Goal: Transaction & Acquisition: Download file/media

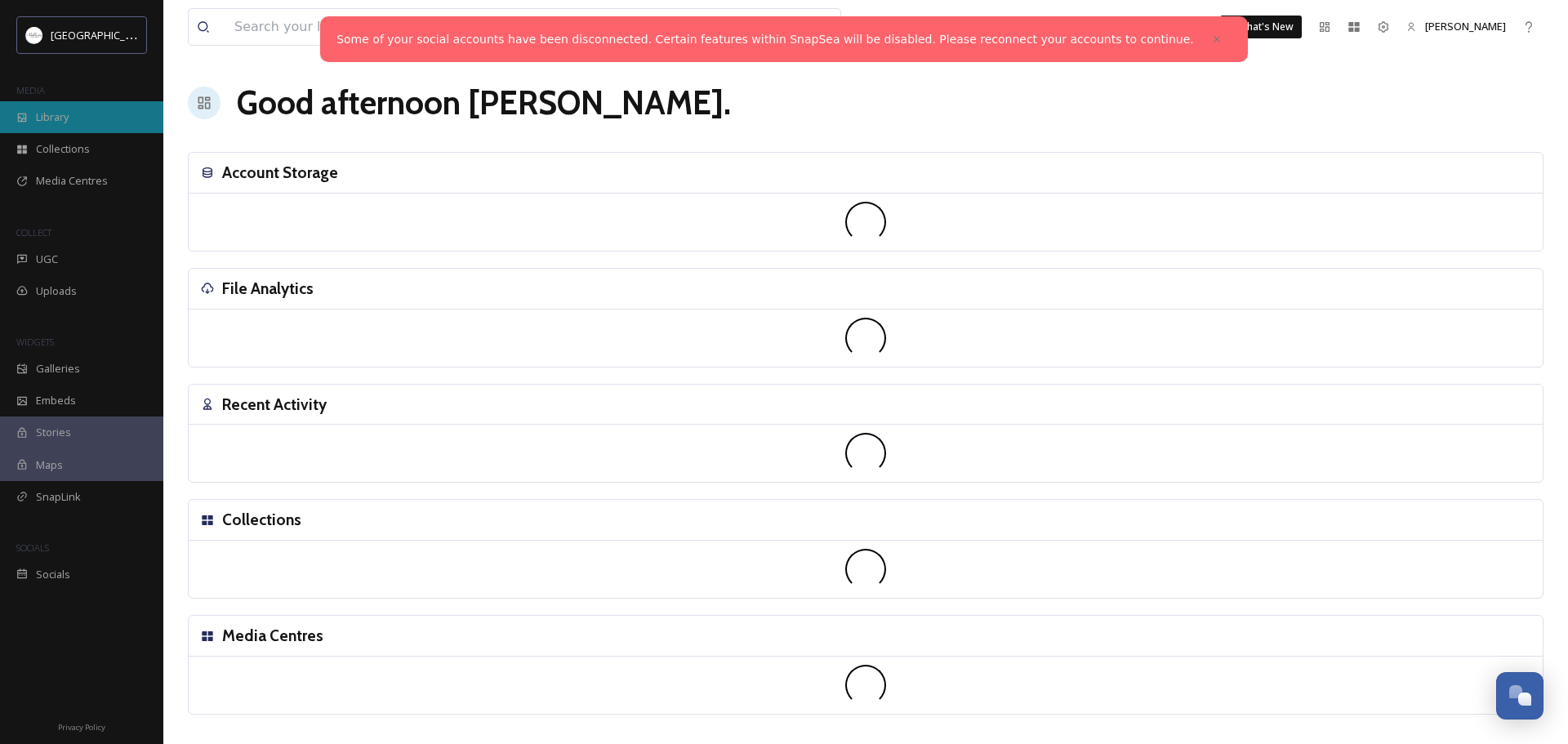
click at [57, 117] on span "Library" at bounding box center [52, 117] width 33 height 16
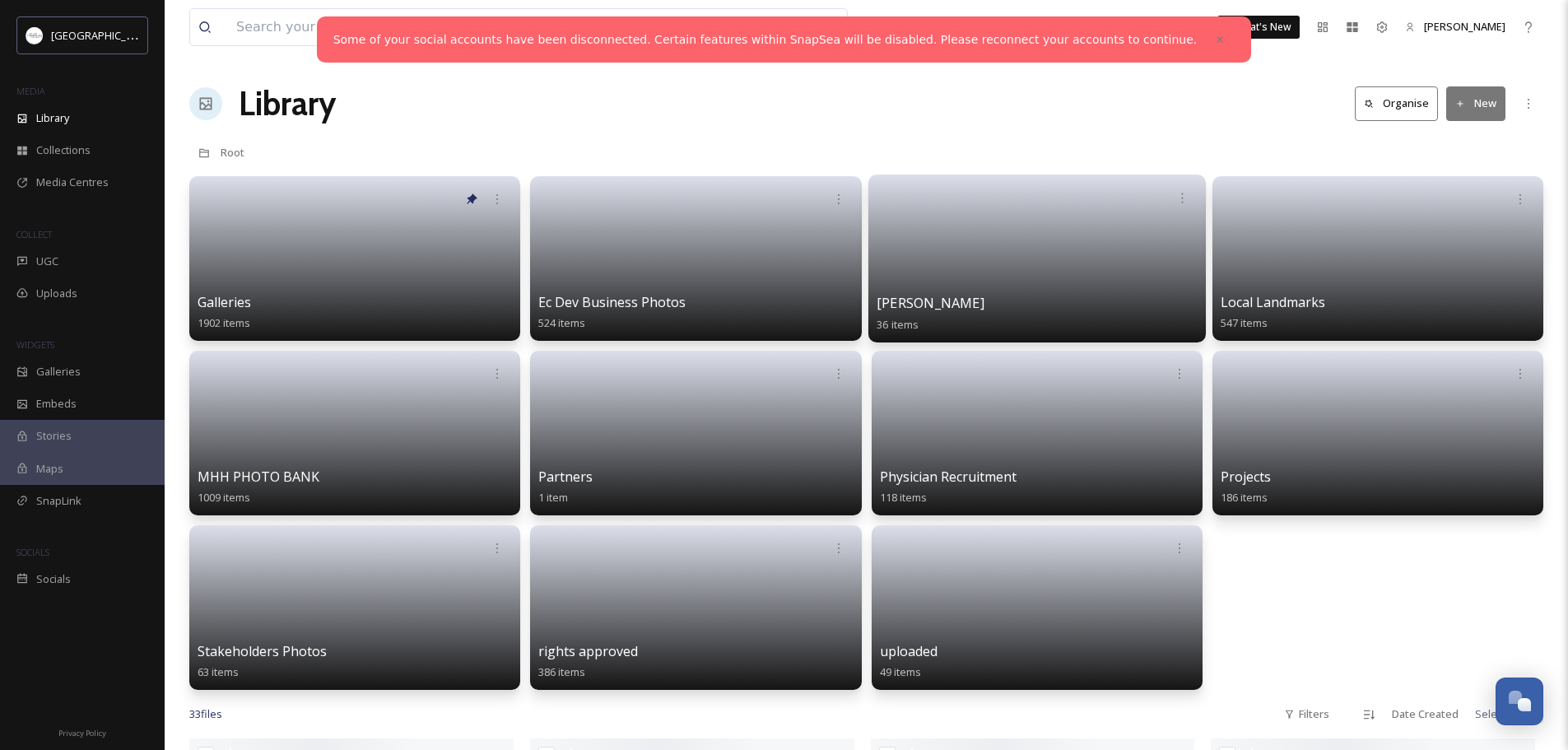
click at [1047, 255] on link at bounding box center [1037, 253] width 321 height 80
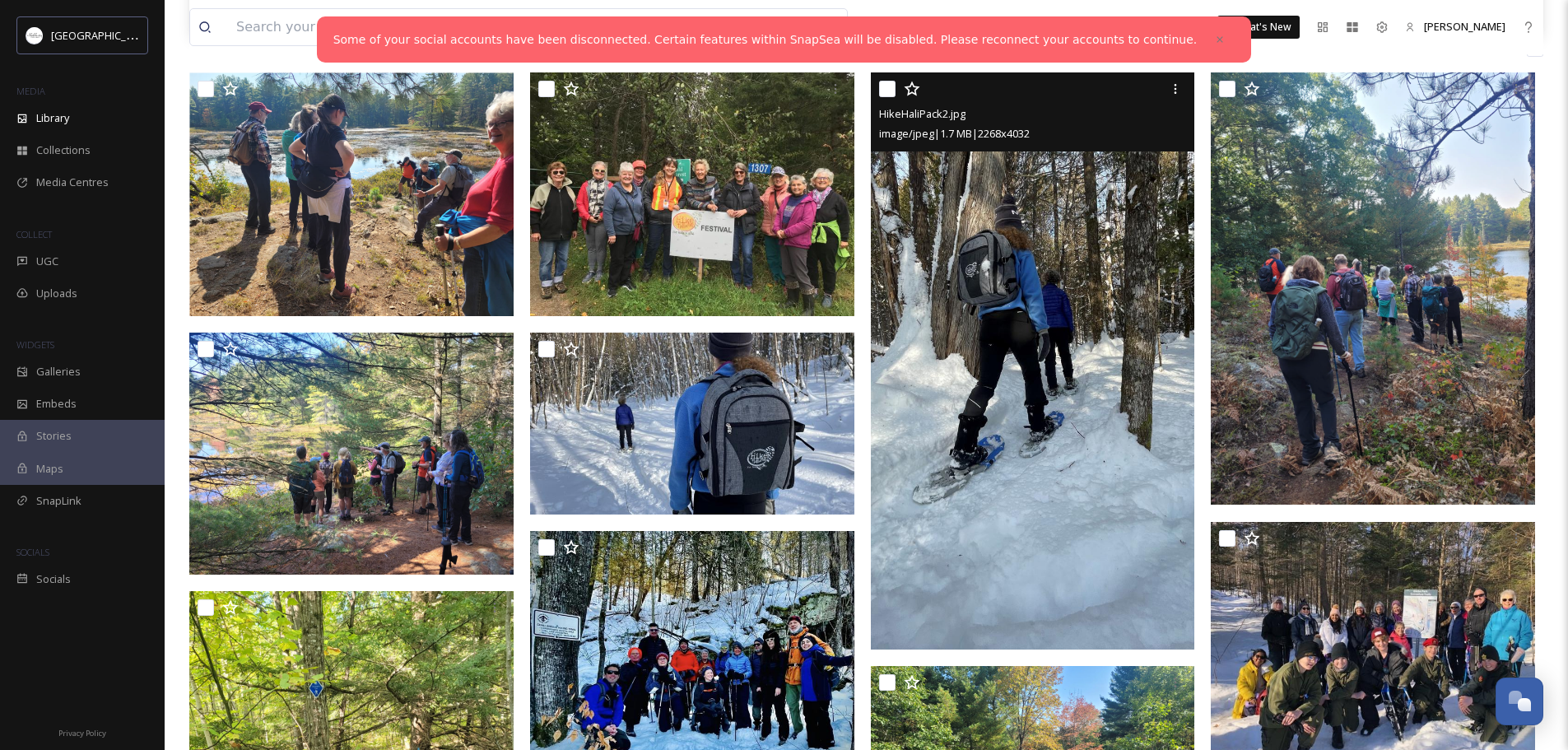
scroll to position [247, 0]
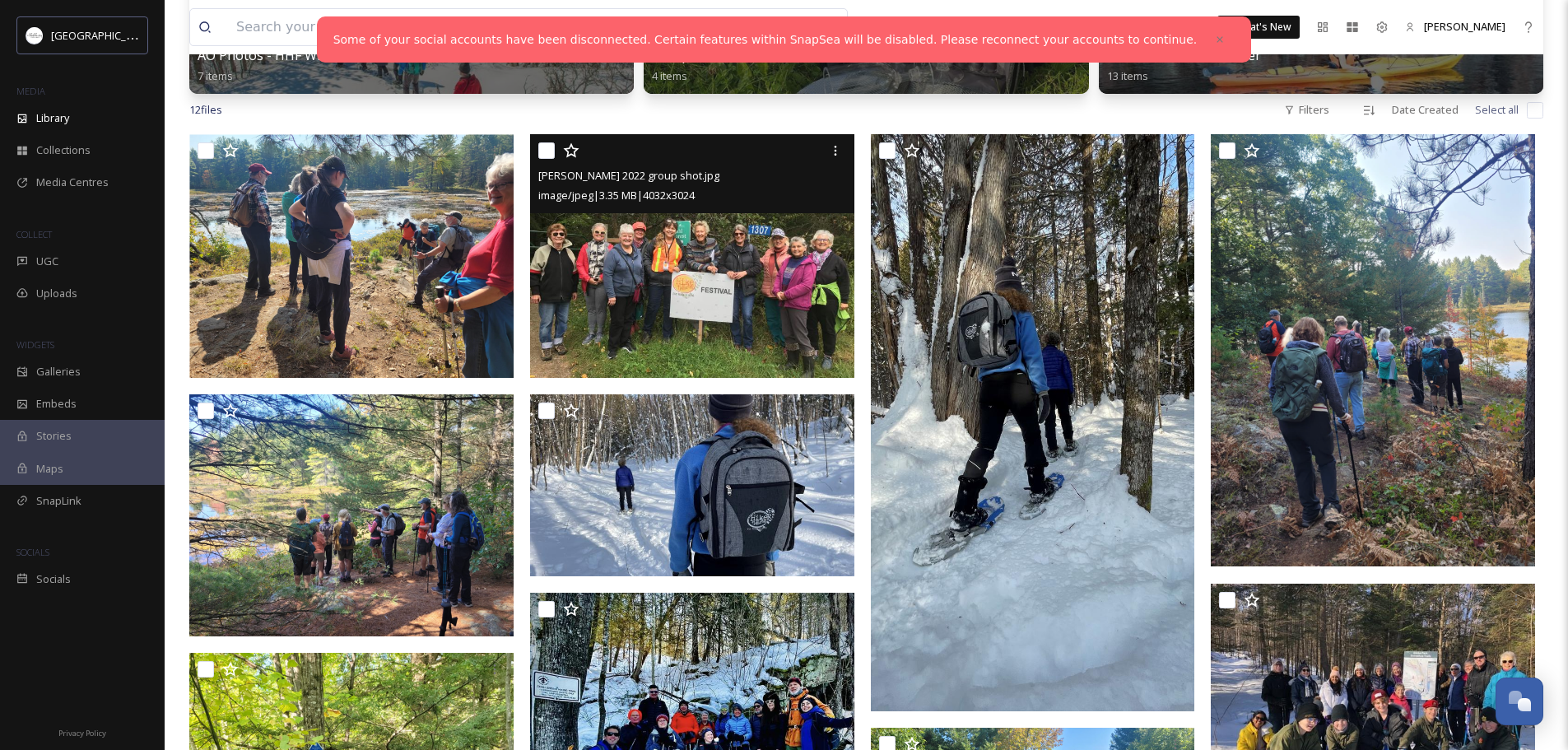
click at [645, 298] on img at bounding box center [692, 256] width 324 height 243
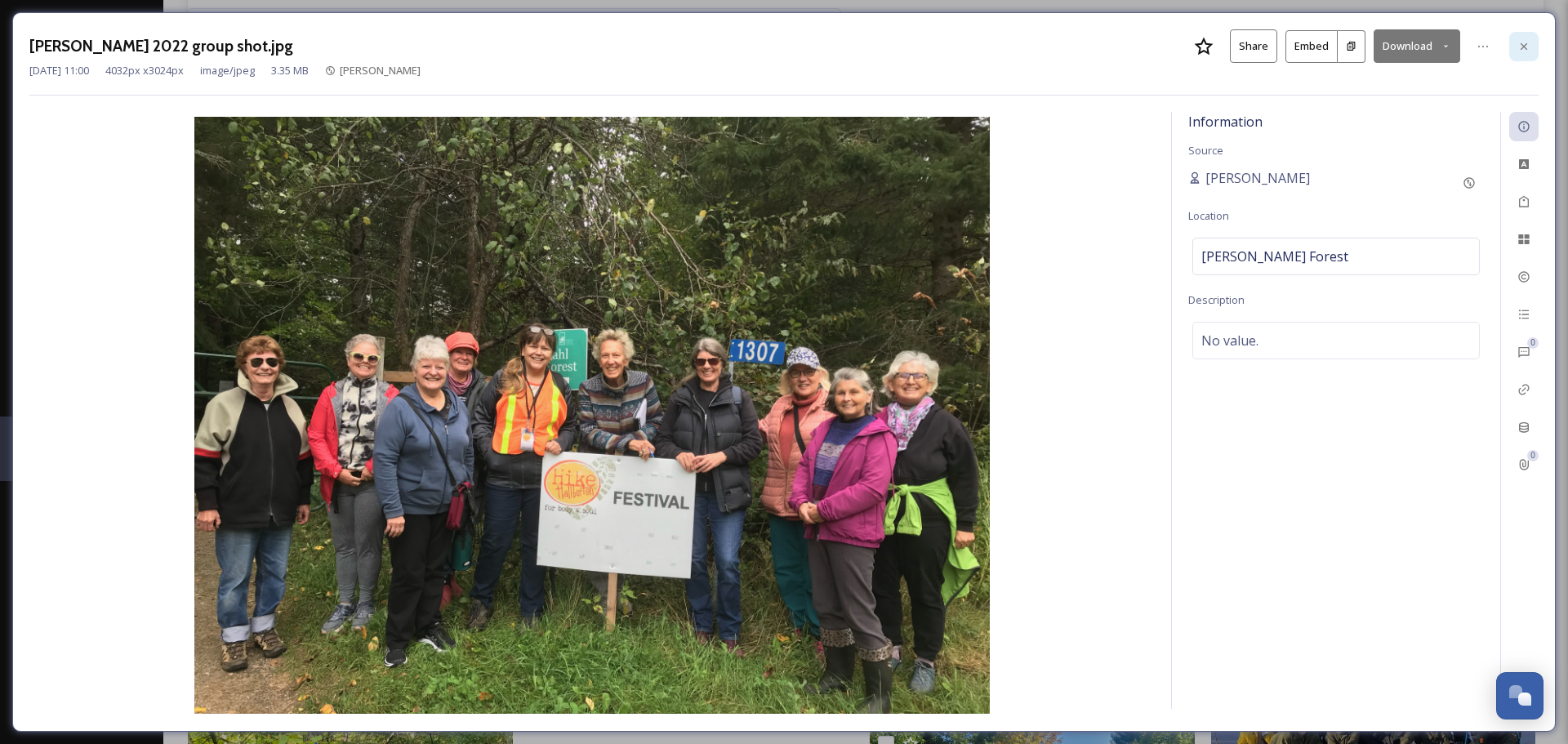
click at [1525, 45] on icon at bounding box center [1524, 45] width 7 height 7
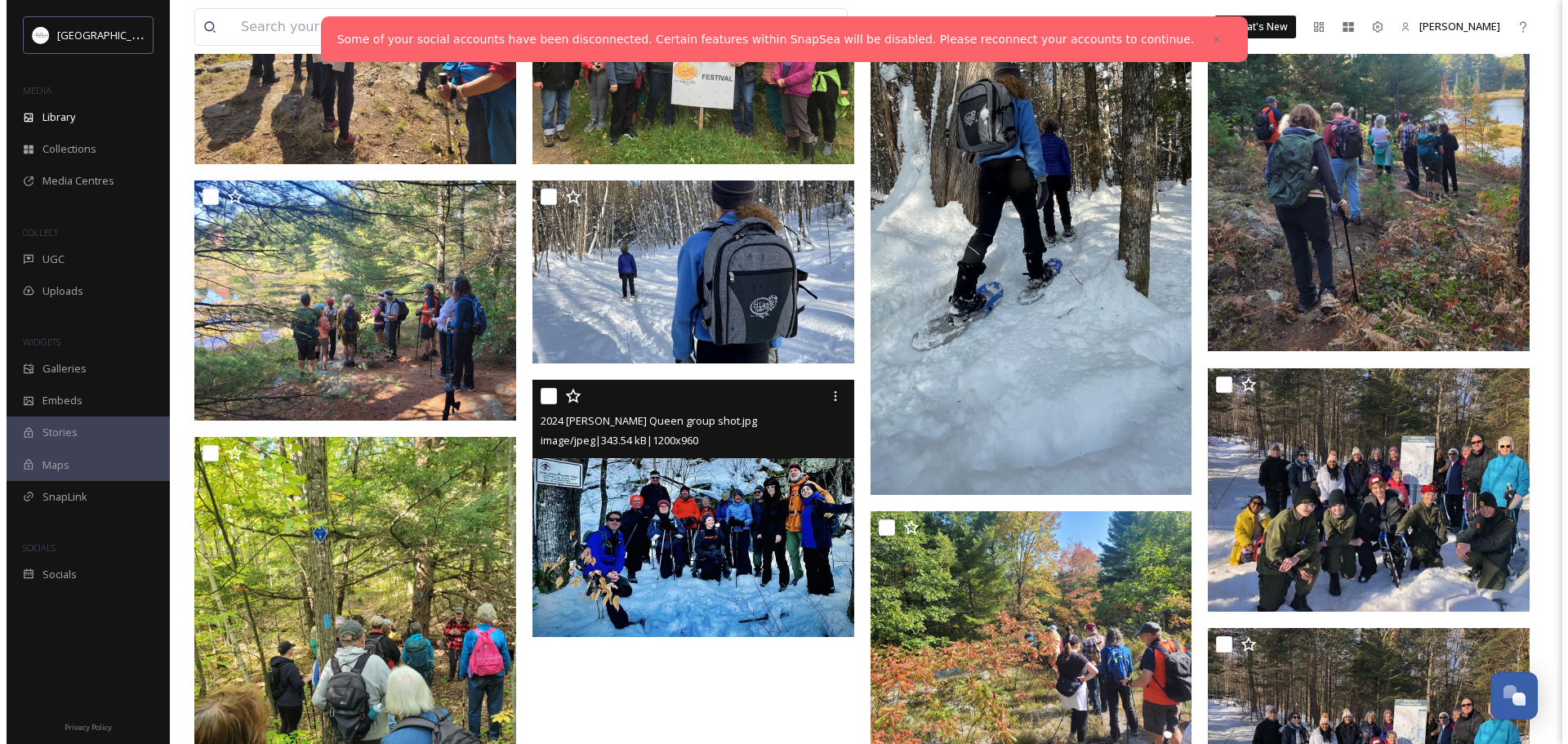
scroll to position [446, 0]
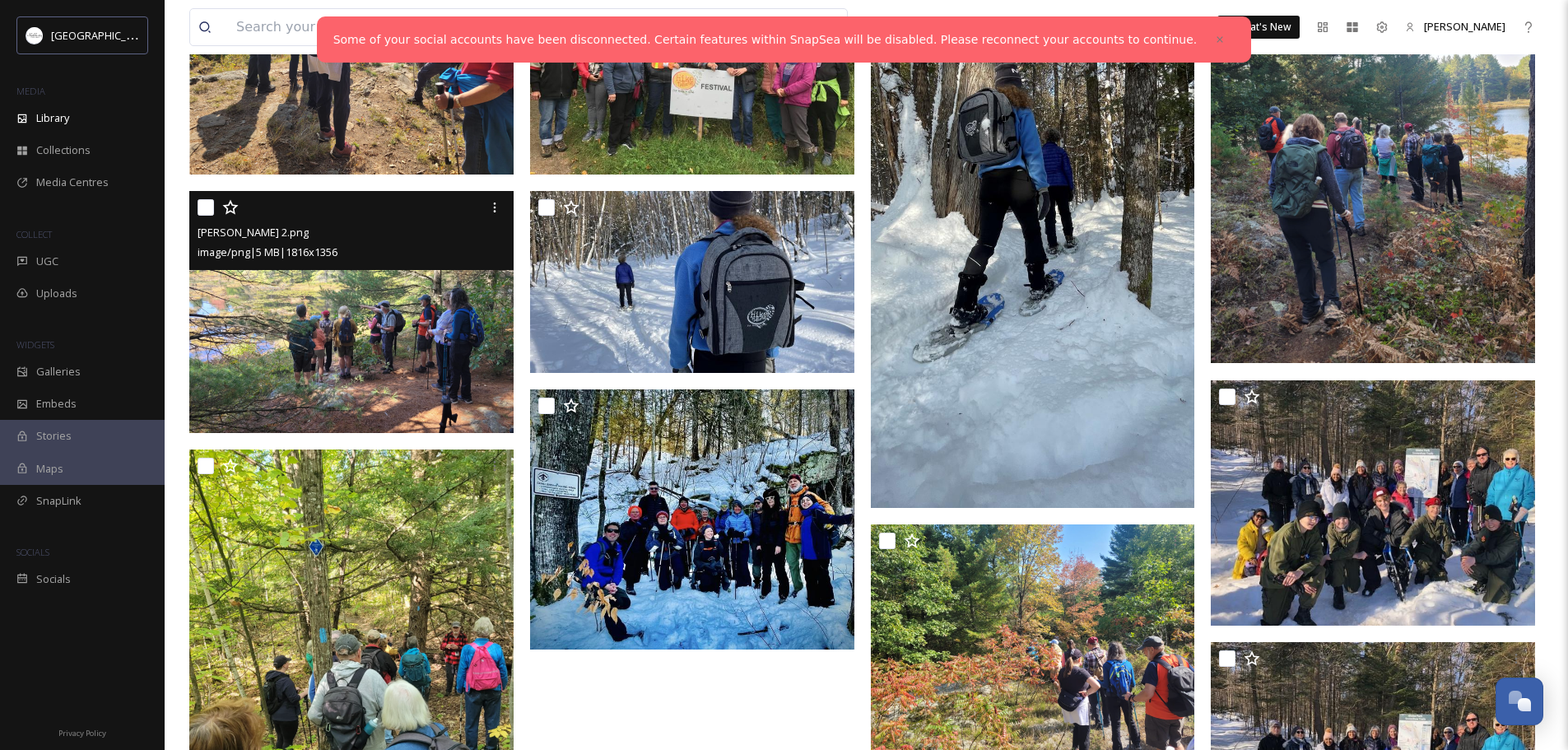
click at [373, 319] on img at bounding box center [351, 312] width 324 height 242
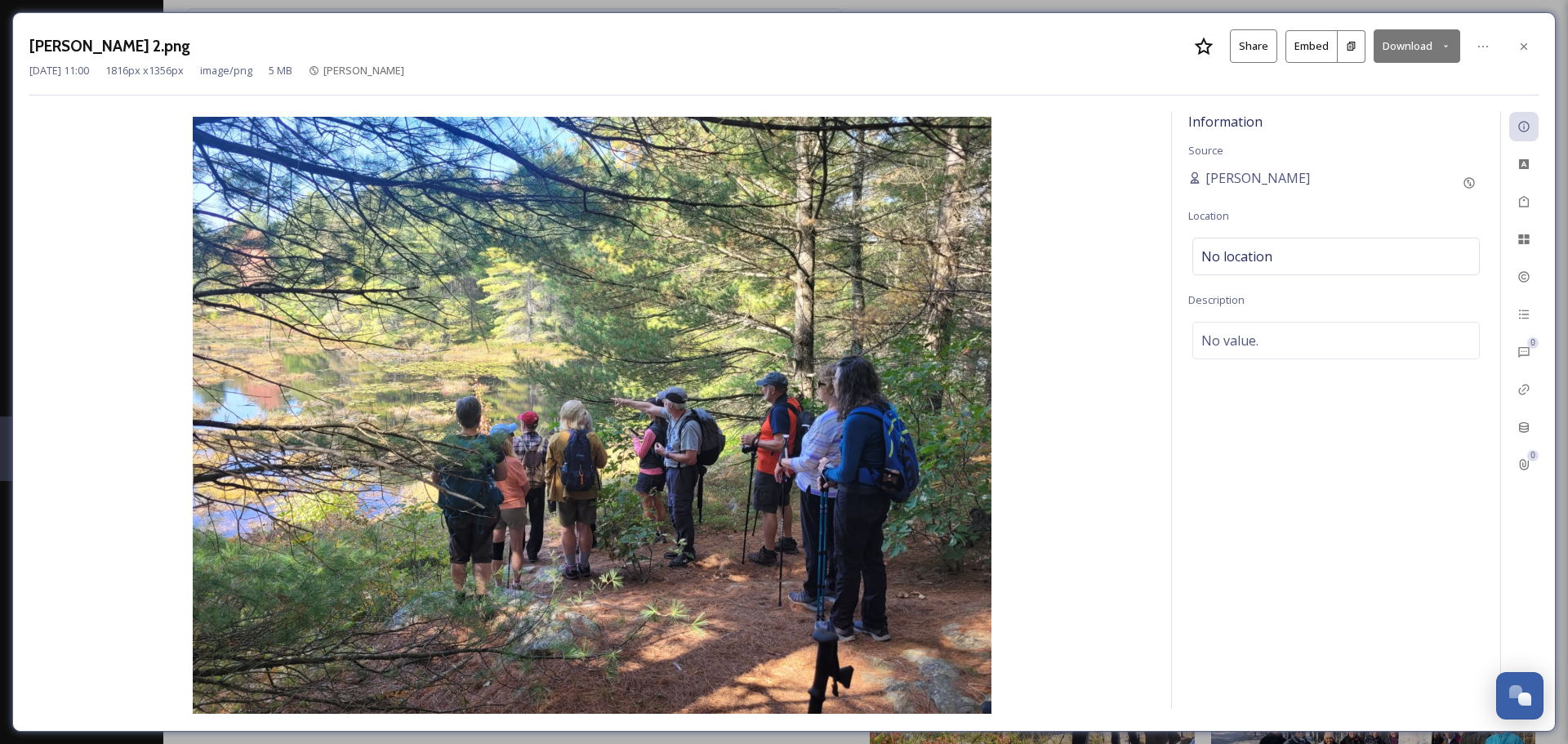
drag, startPoint x: 684, startPoint y: 487, endPoint x: 1412, endPoint y: 45, distance: 851.7
click at [1412, 45] on button "Download" at bounding box center [1417, 46] width 87 height 33
click at [1355, 117] on span "Download Medium (1080 x 806)" at bounding box center [1372, 115] width 151 height 16
